Goal: Task Accomplishment & Management: Use online tool/utility

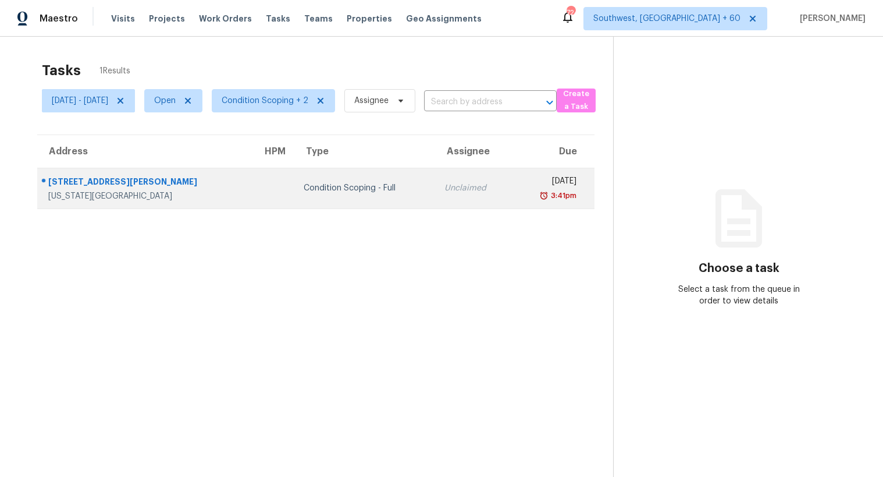
click at [305, 191] on div "Condition Scoping - Full" at bounding box center [365, 188] width 122 height 12
